Goal: Task Accomplishment & Management: Use online tool/utility

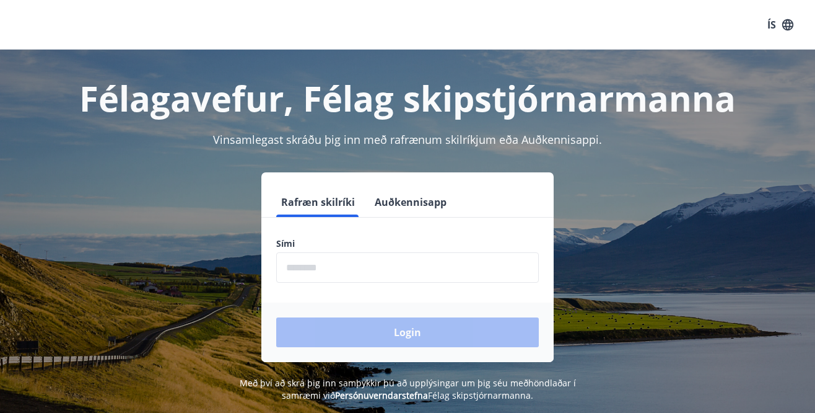
click at [407, 269] on input "phone" at bounding box center [407, 267] width 263 height 30
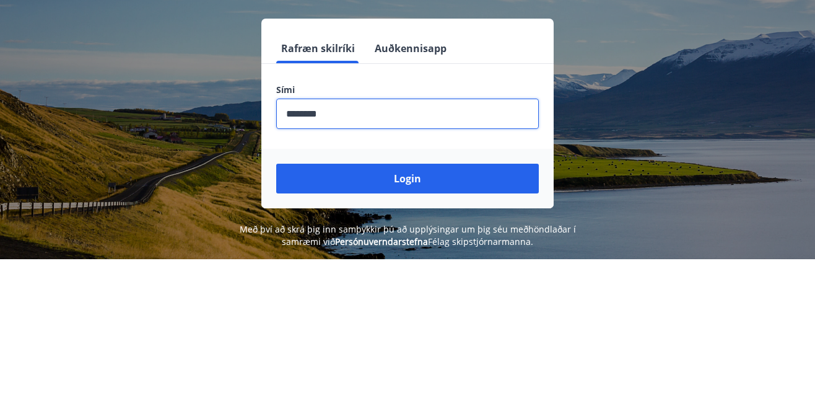
type input "********"
click at [276, 317] on button "Login" at bounding box center [407, 332] width 263 height 30
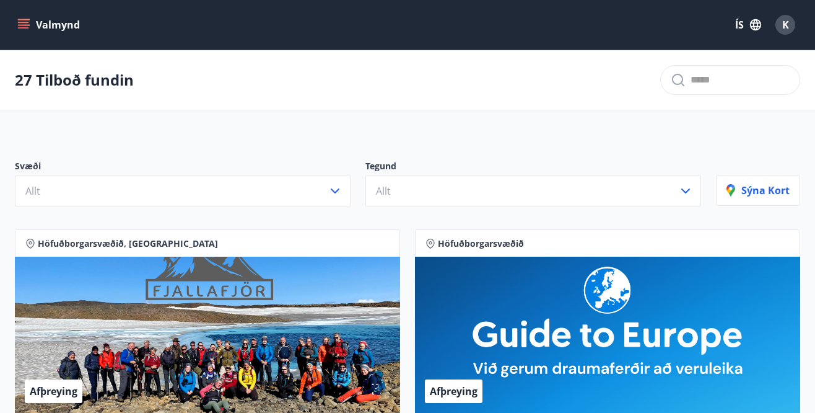
click at [27, 33] on button "Valmynd" at bounding box center [50, 25] width 70 height 22
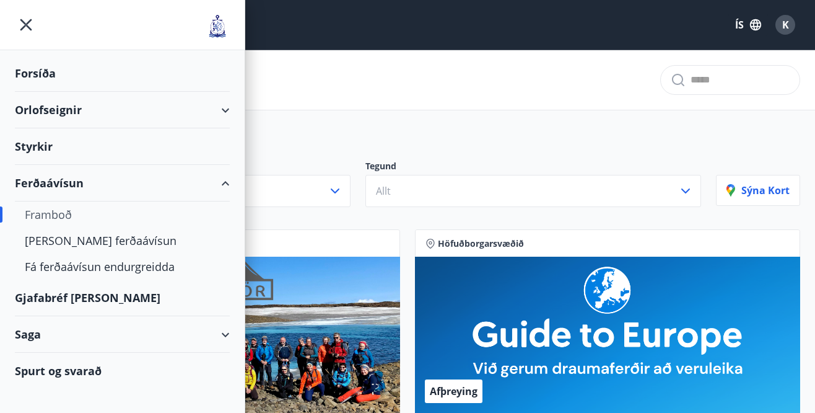
click at [222, 110] on div "Orlofseignir" at bounding box center [122, 110] width 215 height 37
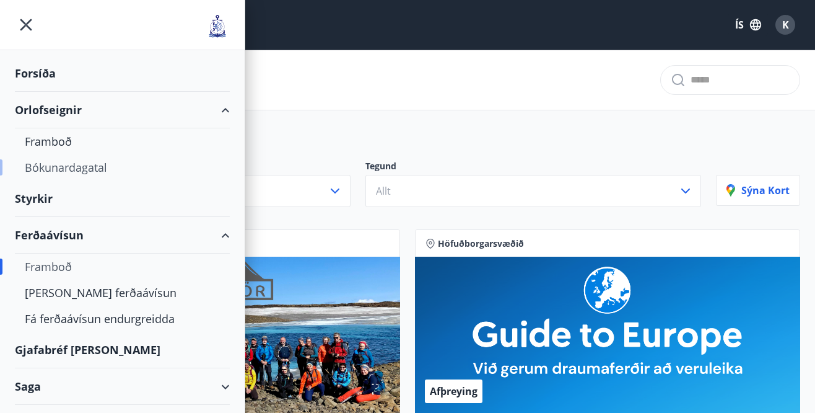
click at [113, 177] on div "Bókunardagatal" at bounding box center [122, 167] width 195 height 26
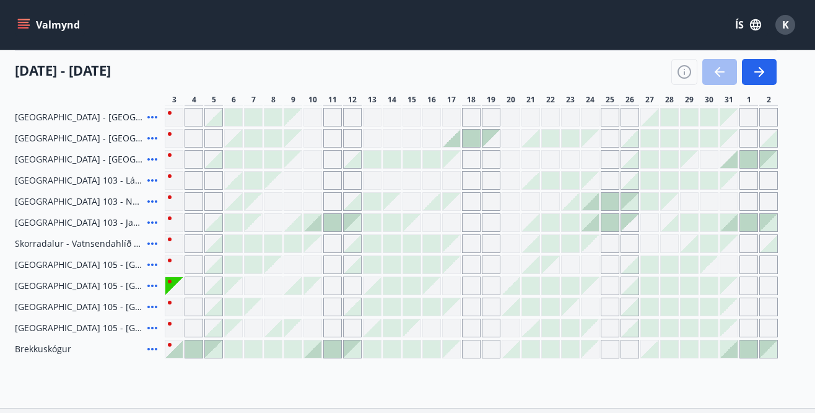
scroll to position [307, 0]
